Goal: Navigation & Orientation: Understand site structure

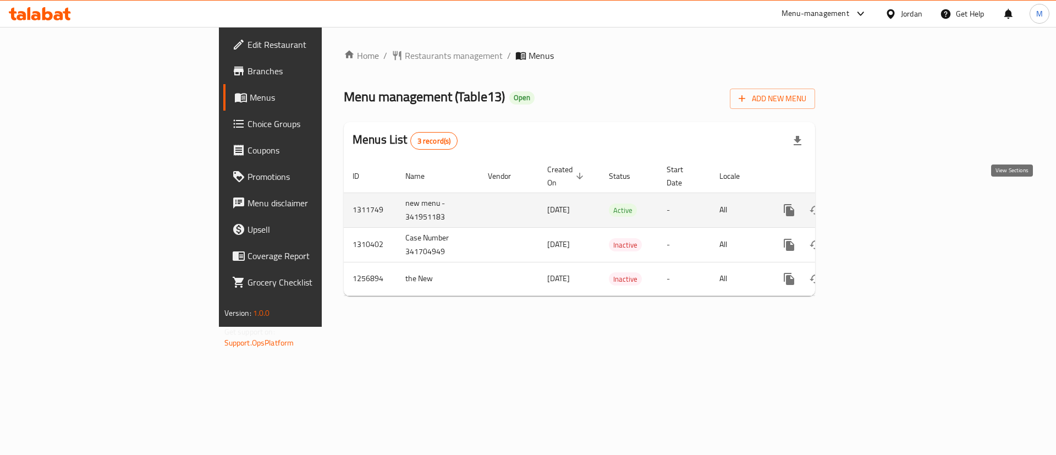
click at [875, 203] on icon "enhanced table" at bounding box center [868, 209] width 13 height 13
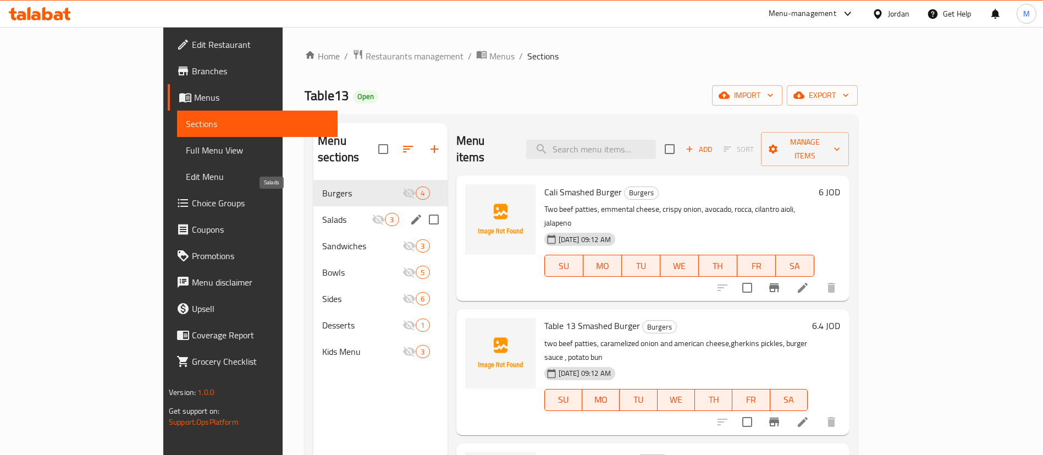
click at [322, 213] on span "Salads" at bounding box center [346, 219] width 49 height 13
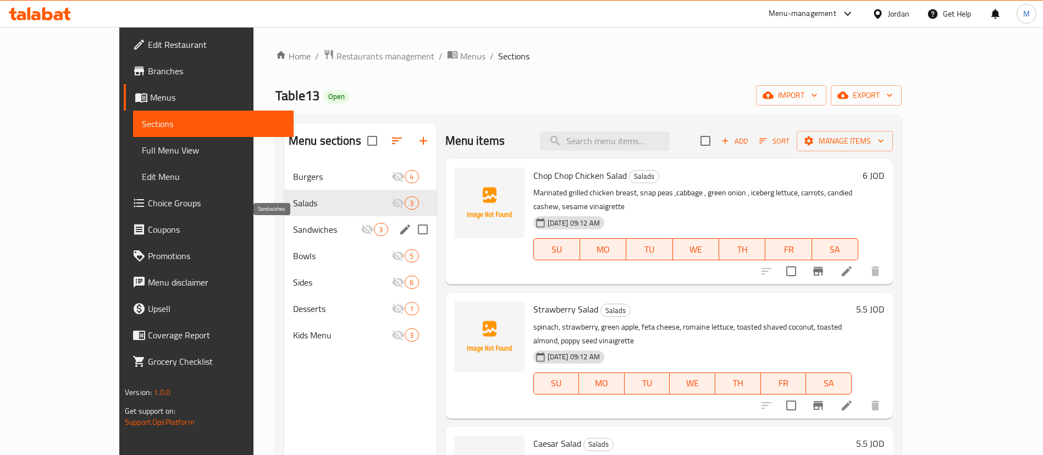
click at [293, 227] on span "Sandwiches" at bounding box center [327, 229] width 68 height 13
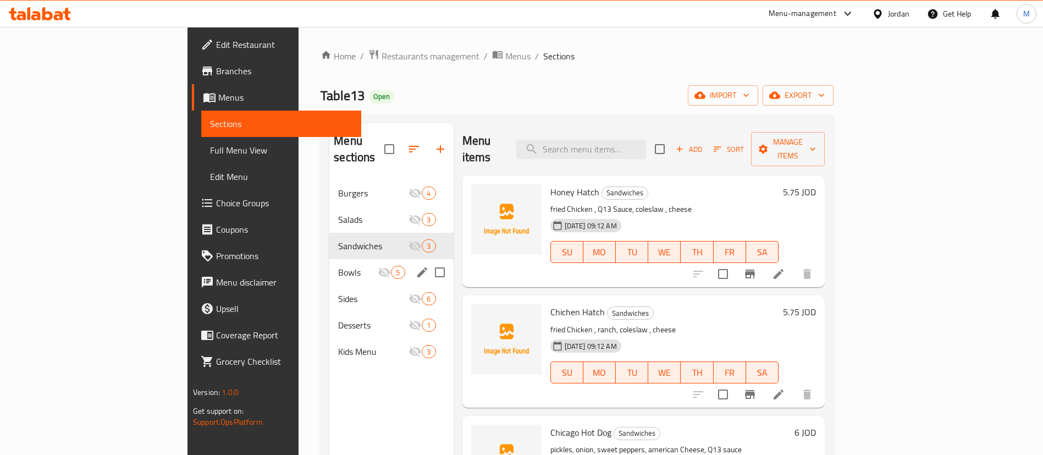
click at [329, 259] on div "Bowls 5" at bounding box center [391, 272] width 124 height 26
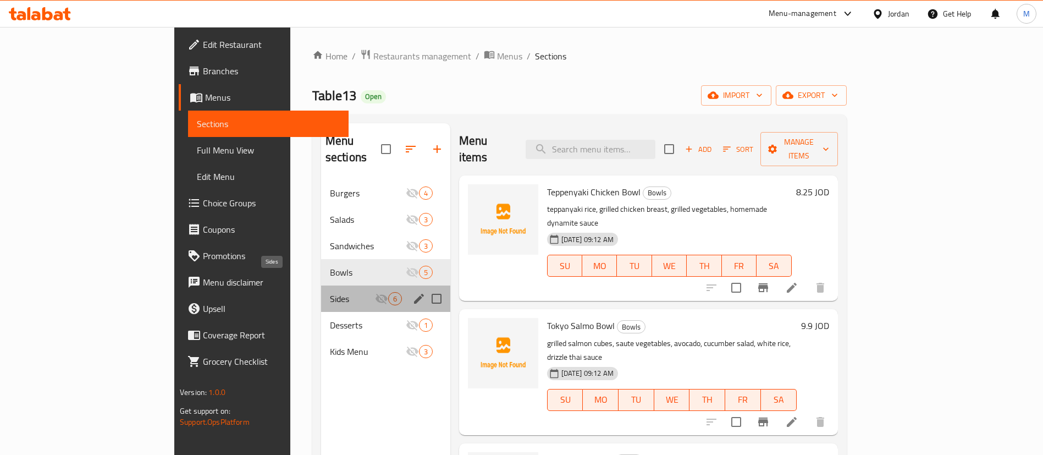
click at [330, 292] on span "Sides" at bounding box center [352, 298] width 45 height 13
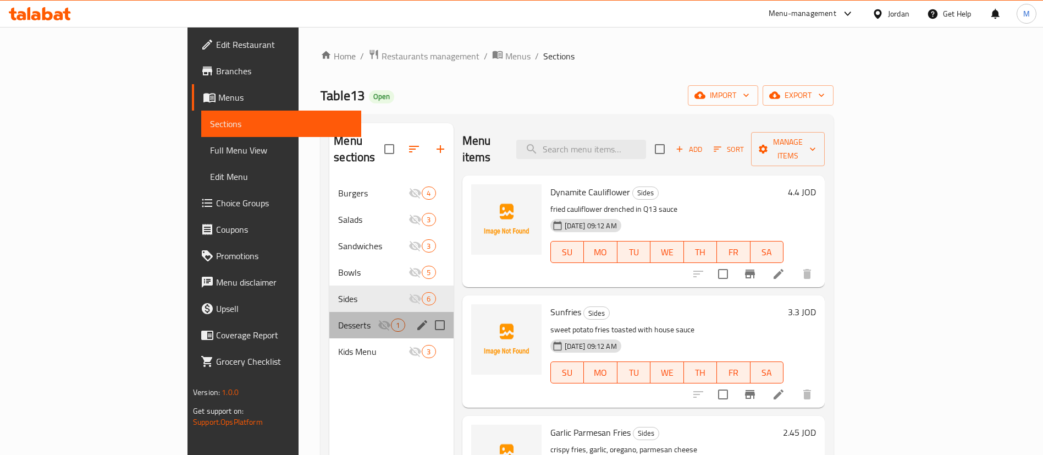
click at [329, 312] on div "Desserts 1" at bounding box center [391, 325] width 124 height 26
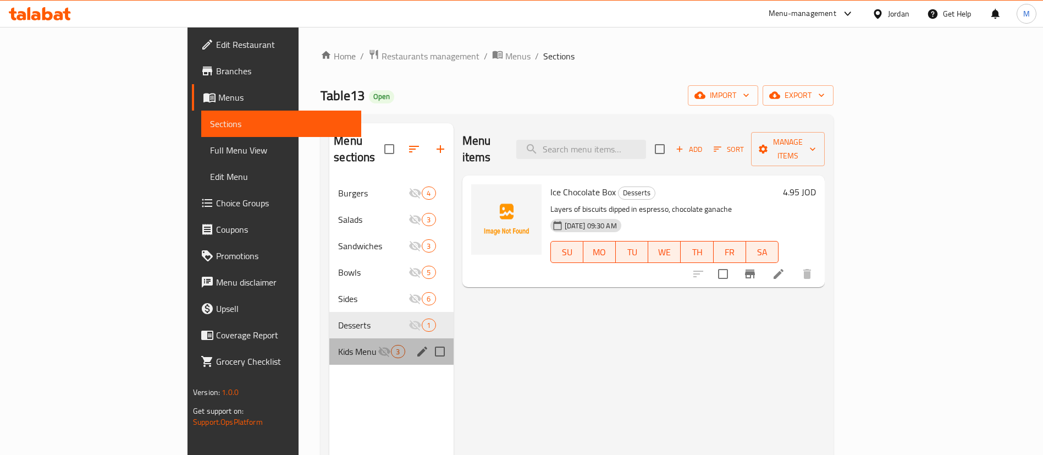
click at [329, 338] on div "Kids Menu 3" at bounding box center [391, 351] width 124 height 26
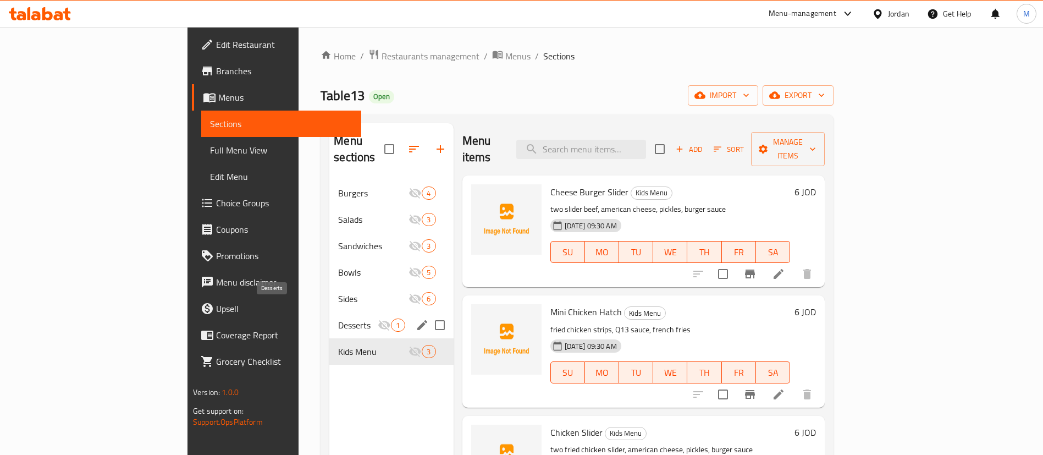
click at [338, 318] on span "Desserts" at bounding box center [358, 324] width 40 height 13
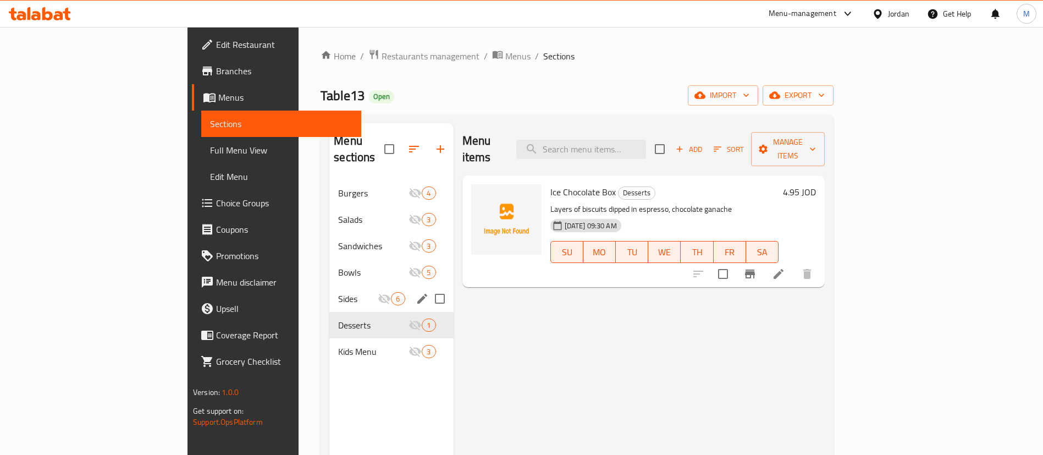
click at [329, 289] on div "Sides 6" at bounding box center [391, 298] width 124 height 26
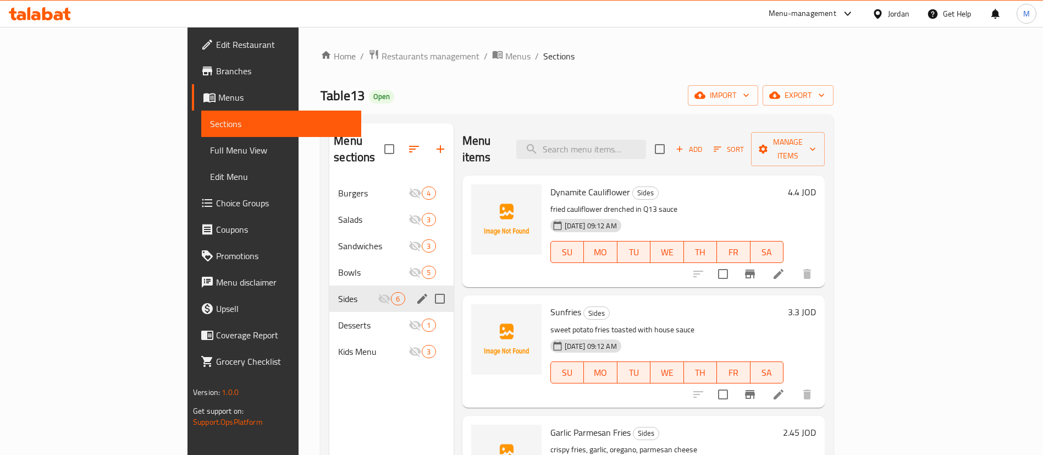
click at [329, 285] on div "Sides 6" at bounding box center [391, 298] width 124 height 26
click at [338, 266] on span "Bowls" at bounding box center [358, 272] width 40 height 13
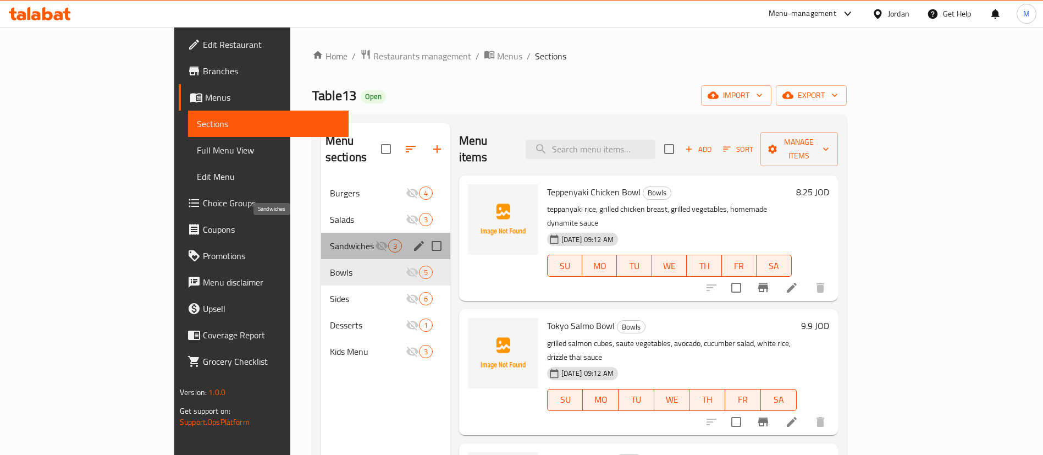
click at [330, 239] on span "Sandwiches" at bounding box center [352, 245] width 45 height 13
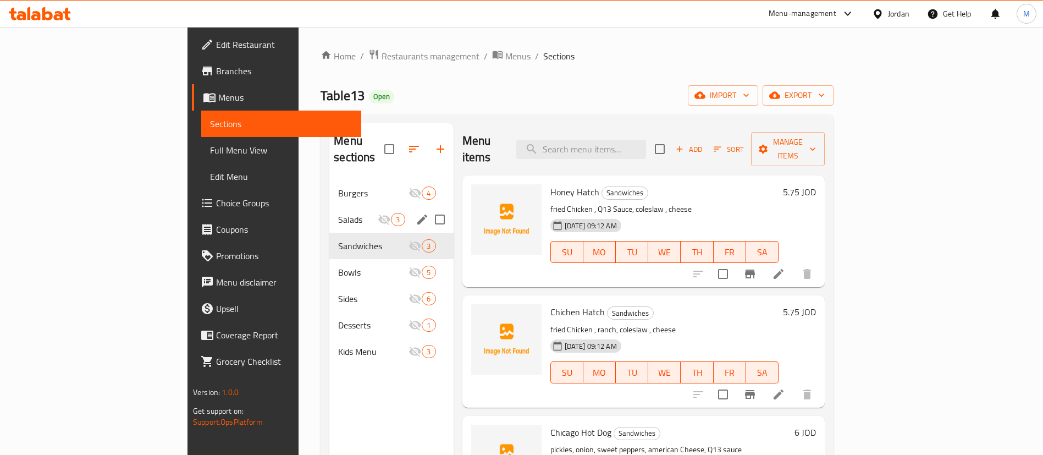
click at [338, 213] on span "Salads" at bounding box center [358, 219] width 40 height 13
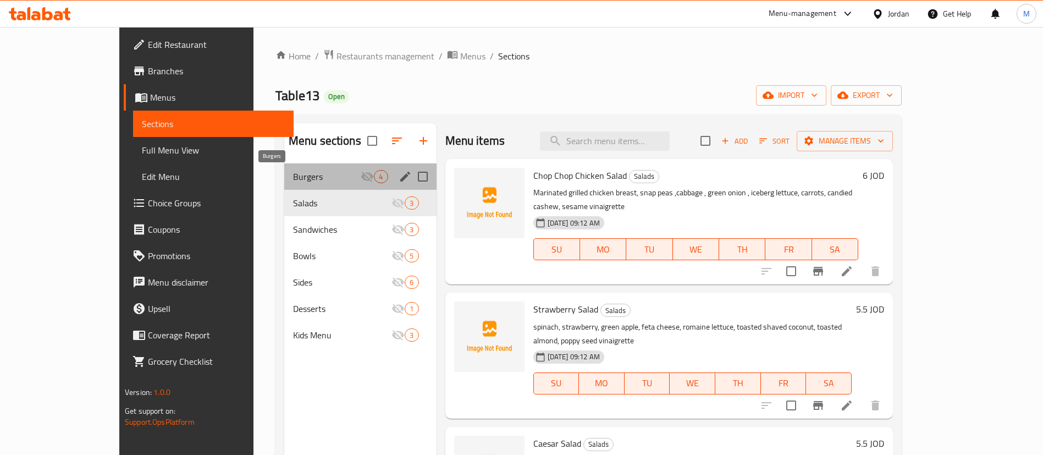
click at [313, 175] on span "Burgers" at bounding box center [327, 176] width 68 height 13
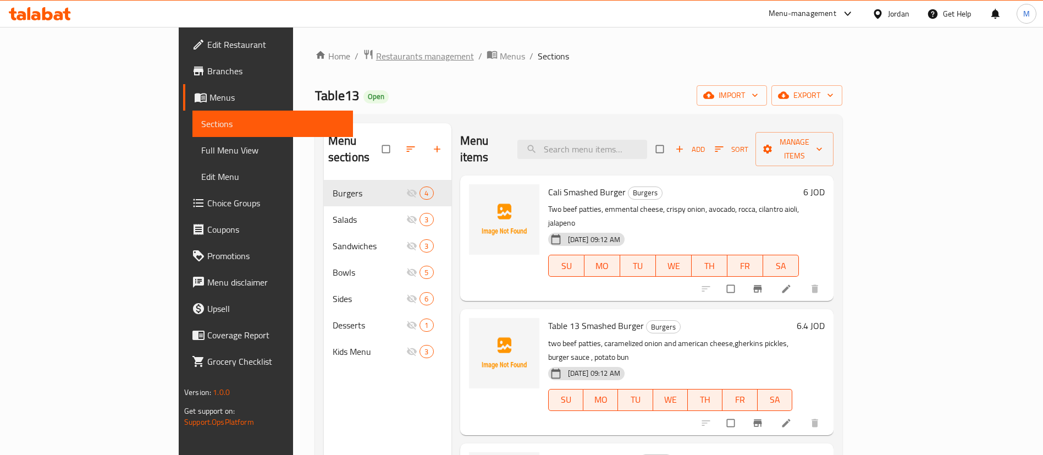
drag, startPoint x: 303, startPoint y: 37, endPoint x: 303, endPoint y: 52, distance: 14.8
click at [303, 37] on div "Home / Restaurants management / Menus / Sections Table13 Open import export Men…" at bounding box center [578, 318] width 571 height 582
click at [376, 54] on span "Restaurants management" at bounding box center [425, 55] width 98 height 13
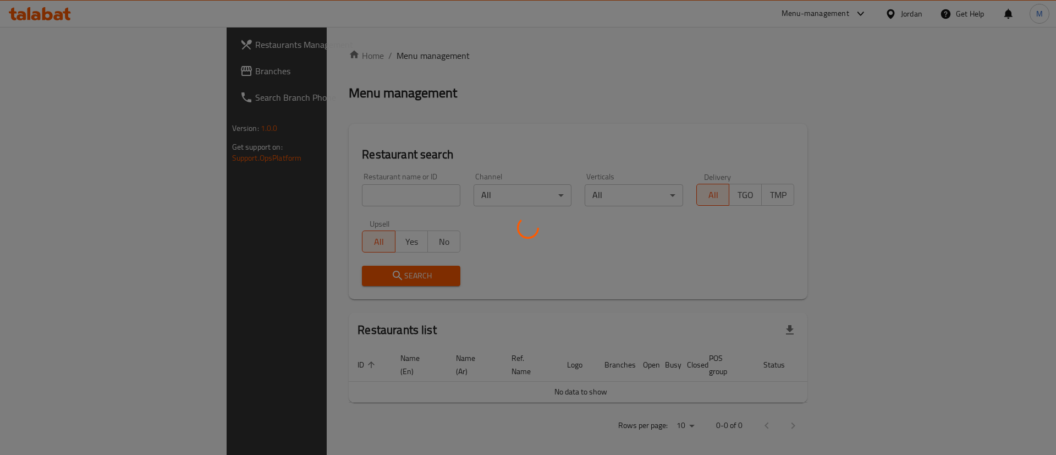
click at [79, 36] on div at bounding box center [528, 227] width 1056 height 455
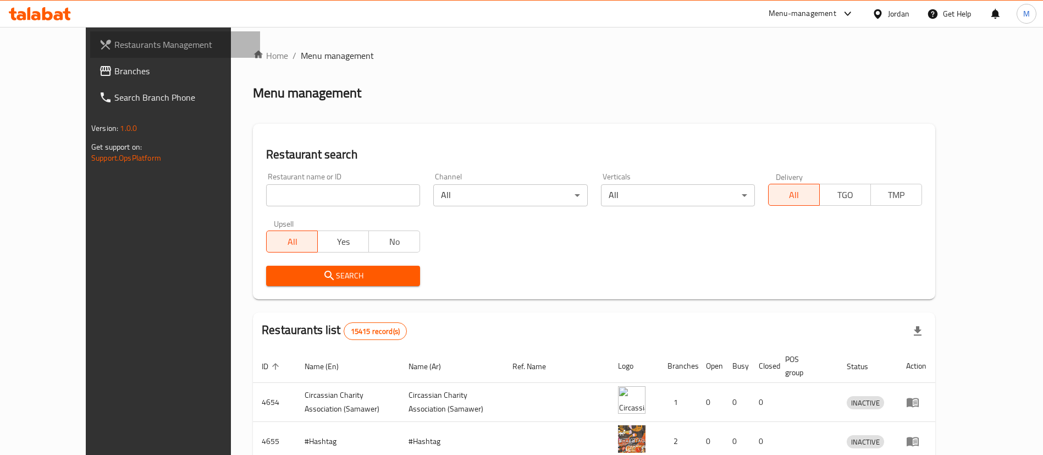
click at [114, 44] on span "Restaurants Management" at bounding box center [182, 44] width 137 height 13
